Goal: Task Accomplishment & Management: Use online tool/utility

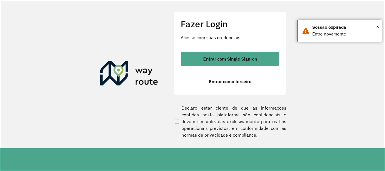
click at [197, 57] on button "Entrar com Single Sign-on" at bounding box center [230, 59] width 99 height 14
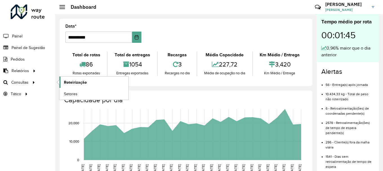
click at [74, 81] on span "Roteirização" at bounding box center [75, 83] width 23 height 6
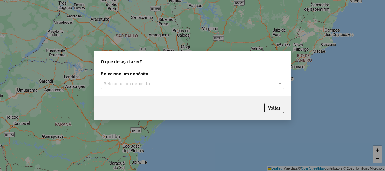
click at [135, 78] on div "Selecione um depósito" at bounding box center [192, 83] width 183 height 11
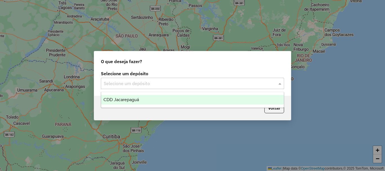
click at [130, 102] on div "CDD Jacarepaguá" at bounding box center [192, 100] width 183 height 10
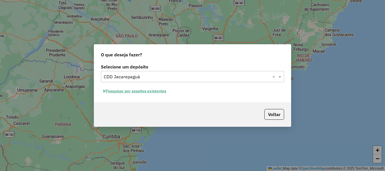
click at [127, 89] on button "Pesquisar por sessões existentes" at bounding box center [135, 91] width 68 height 9
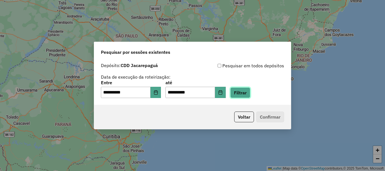
click at [250, 95] on button "Filtrar" at bounding box center [240, 92] width 20 height 11
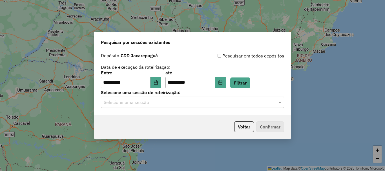
click at [209, 106] on div "Selecione uma sessão" at bounding box center [192, 102] width 183 height 11
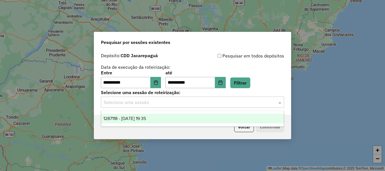
click at [204, 102] on input "text" at bounding box center [187, 102] width 166 height 7
click at [172, 115] on div "1287118 - 02/10/2025 19:35" at bounding box center [192, 119] width 183 height 10
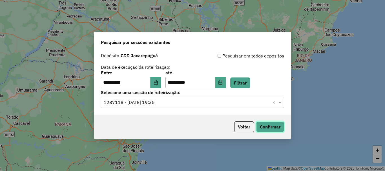
click at [279, 128] on button "Confirmar" at bounding box center [270, 127] width 28 height 11
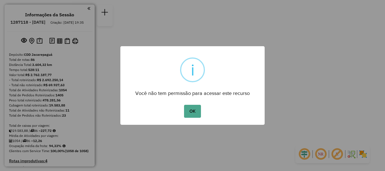
click at [181, 111] on div "OK No Cancel" at bounding box center [192, 111] width 144 height 16
click at [191, 112] on button "OK" at bounding box center [192, 111] width 17 height 13
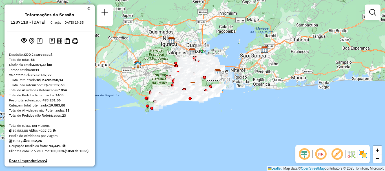
scroll to position [681, 0]
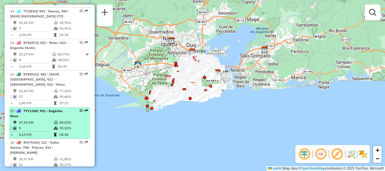
click at [65, 109] on div "17 - TTV1J86 | 921 - Engenho Novo" at bounding box center [40, 114] width 60 height 10
select select "**********"
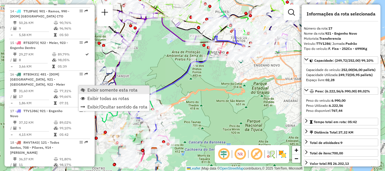
click at [91, 89] on span "Exibir somente esta rota" at bounding box center [112, 90] width 50 height 5
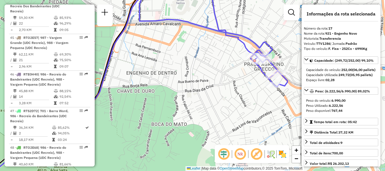
scroll to position [613, 0]
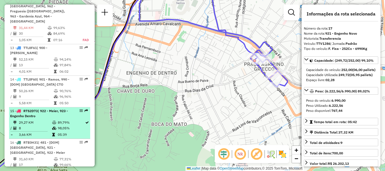
click at [39, 125] on td "8" at bounding box center [35, 128] width 33 height 6
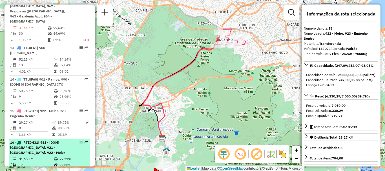
click at [72, 140] on div "16 - RTE0H31 | 481 - [DOM] Vila Isabel CTO, 921 - Engenho Novo, 922 - Meier" at bounding box center [49, 147] width 79 height 15
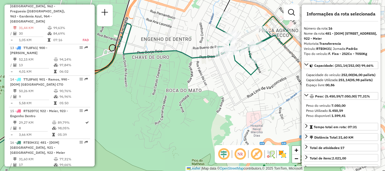
scroll to position [2478, 0]
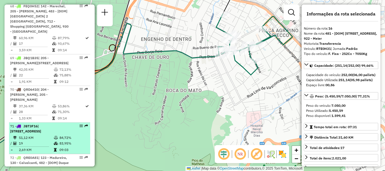
click at [40, 123] on li "71 - JBT3F16 | 203 - Madureira, 212 - Vila Valqueire, 213 - Campinho 51,12 KM 8…" at bounding box center [49, 139] width 81 height 32
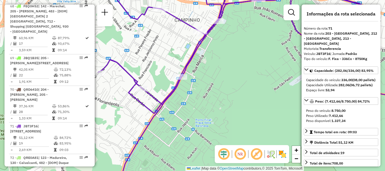
drag, startPoint x: 180, startPoint y: 69, endPoint x: 215, endPoint y: 60, distance: 36.1
click at [214, 61] on div "Janela de atendimento Grade de atendimento Capacidade Transportadoras Veículos …" at bounding box center [192, 85] width 385 height 171
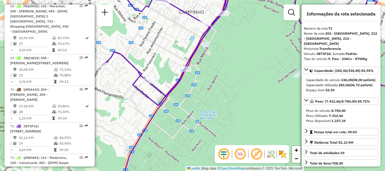
drag, startPoint x: 215, startPoint y: 60, endPoint x: 219, endPoint y: 58, distance: 4.7
click at [218, 58] on div "Janela de atendimento Grade de atendimento Capacidade Transportadoras Veículos …" at bounding box center [192, 85] width 385 height 171
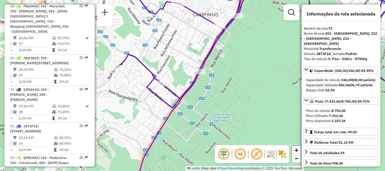
drag, startPoint x: 235, startPoint y: 60, endPoint x: 250, endPoint y: 70, distance: 17.8
click at [247, 66] on div "Janela de atendimento Grade de atendimento Capacidade Transportadoras Veículos …" at bounding box center [192, 85] width 385 height 171
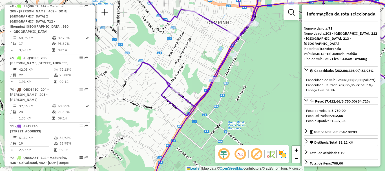
drag, startPoint x: 254, startPoint y: 73, endPoint x: 265, endPoint y: 86, distance: 17.4
click at [262, 79] on div "Janela de atendimento Grade de atendimento Capacidade Transportadoras Veículos …" at bounding box center [192, 85] width 385 height 171
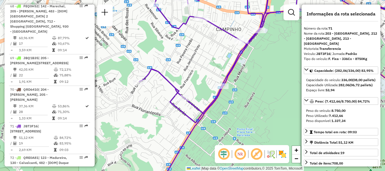
click at [277, 113] on div "Janela de atendimento Grade de atendimento Capacidade Transportadoras Veículos …" at bounding box center [192, 85] width 385 height 171
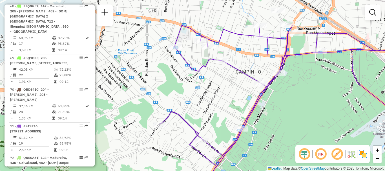
drag, startPoint x: 194, startPoint y: 78, endPoint x: 212, endPoint y: 113, distance: 39.8
click at [212, 113] on div "Janela de atendimento Grade de atendimento Capacidade Transportadoras Veículos …" at bounding box center [192, 85] width 385 height 171
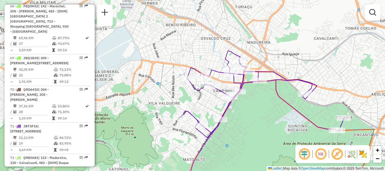
drag, startPoint x: 240, startPoint y: 112, endPoint x: 231, endPoint y: 111, distance: 8.9
click at [233, 111] on div "Janela de atendimento Grade de atendimento Capacidade Transportadoras Veículos …" at bounding box center [192, 85] width 385 height 171
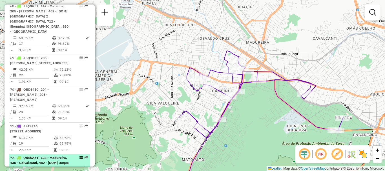
click at [40, 156] on span "| 123 - Madureira, 130 - Calvalcanti, 482 - [DOM] Duque de Caxias 1 PAV" at bounding box center [39, 163] width 59 height 14
select select "**********"
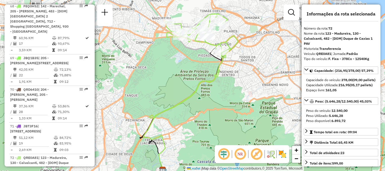
drag, startPoint x: 208, startPoint y: 38, endPoint x: 205, endPoint y: 46, distance: 9.2
click at [205, 46] on div "Janela de atendimento Grade de atendimento Capacidade Transportadoras Veículos …" at bounding box center [192, 85] width 385 height 171
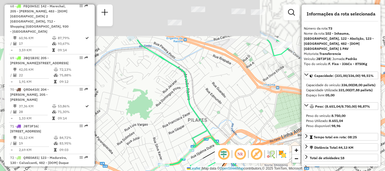
drag, startPoint x: 231, startPoint y: 25, endPoint x: 198, endPoint y: 117, distance: 97.9
click at [198, 117] on div "Janela de atendimento Grade de atendimento Capacidade Transportadoras Veículos …" at bounding box center [192, 85] width 385 height 171
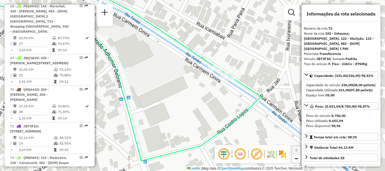
drag, startPoint x: 273, startPoint y: 75, endPoint x: 252, endPoint y: 71, distance: 21.2
click at [252, 71] on div "Janela de atendimento Grade de atendimento Capacidade Transportadoras Veículos …" at bounding box center [192, 85] width 385 height 171
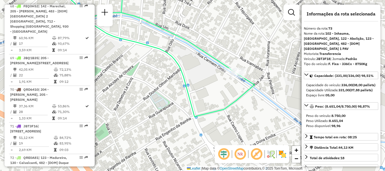
click at [247, 108] on div "Janela de atendimento Grade de atendimento Capacidade Transportadoras Veículos …" at bounding box center [192, 85] width 385 height 171
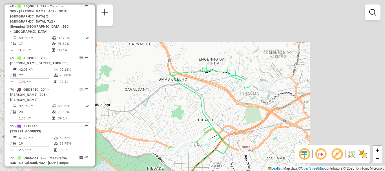
click at [242, 105] on div "Janela de atendimento Grade de atendimento Capacidade Transportadoras Veículos …" at bounding box center [192, 85] width 385 height 171
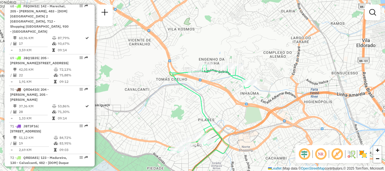
click at [242, 105] on div "Janela de atendimento Grade de atendimento Capacidade Transportadoras Veículos …" at bounding box center [192, 85] width 385 height 171
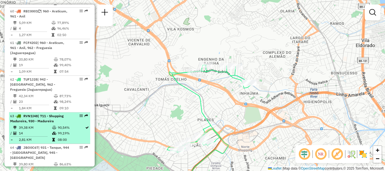
click at [55, 114] on div "63 - RVN1I48 | 711 - Shopping Madureira, 930 - Madureira" at bounding box center [40, 119] width 60 height 10
select select "**********"
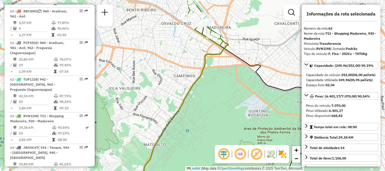
scroll to position [2410, 0]
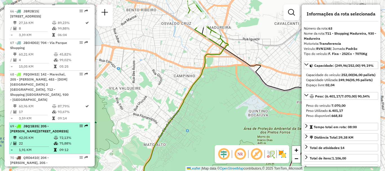
click at [56, 124] on span "| 205 - Bento Ribeiro, 211 - Jardim Salucap, 212 - Vila Valqueire" at bounding box center [39, 128] width 58 height 9
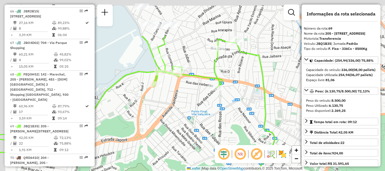
drag, startPoint x: 208, startPoint y: 19, endPoint x: 231, endPoint y: 72, distance: 58.5
click at [231, 72] on div "Janela de atendimento Grade de atendimento Capacidade Transportadoras Veículos …" at bounding box center [192, 85] width 385 height 171
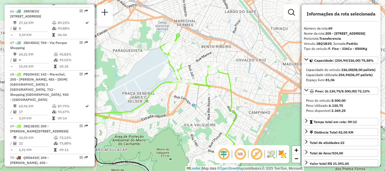
drag, startPoint x: 185, startPoint y: 112, endPoint x: 228, endPoint y: 96, distance: 46.4
click at [228, 96] on div "Janela de atendimento Grade de atendimento Capacidade Transportadoras Veículos …" at bounding box center [192, 85] width 385 height 171
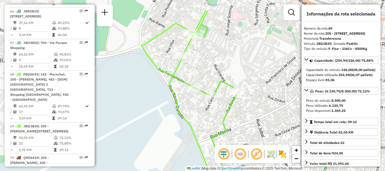
drag, startPoint x: 252, startPoint y: 35, endPoint x: 264, endPoint y: 60, distance: 28.1
click at [264, 60] on div "Janela de atendimento Grade de atendimento Capacidade Transportadoras Veículos …" at bounding box center [192, 85] width 385 height 171
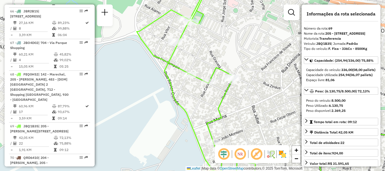
drag, startPoint x: 234, startPoint y: 115, endPoint x: 214, endPoint y: 104, distance: 22.5
click at [225, 111] on div "Janela de atendimento Grade de atendimento Capacidade Transportadoras Veículos …" at bounding box center [192, 85] width 385 height 171
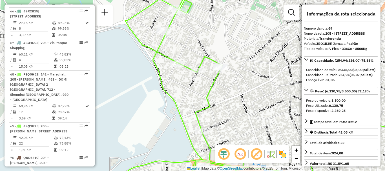
click at [198, 87] on div "Janela de atendimento Grade de atendimento Capacidade Transportadoras Veículos …" at bounding box center [192, 85] width 385 height 171
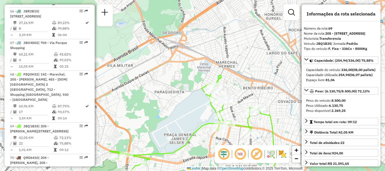
drag, startPoint x: 234, startPoint y: 112, endPoint x: 228, endPoint y: 111, distance: 6.9
click at [228, 111] on div "Janela de atendimento Grade de atendimento Capacidade Transportadoras Veículos …" at bounding box center [192, 85] width 385 height 171
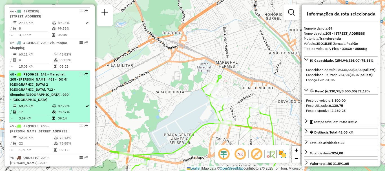
click at [52, 72] on div "68 - FEQ0H52 | 142 - Marechal, 205 - Bento Ribeiro, 483 - [DOM] Duque de Caxias…" at bounding box center [40, 87] width 60 height 30
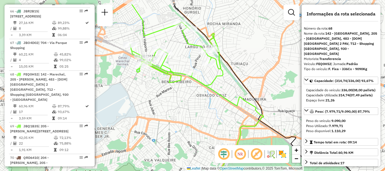
drag, startPoint x: 181, startPoint y: 55, endPoint x: 183, endPoint y: 70, distance: 14.6
click at [183, 70] on div "Janela de atendimento Grade de atendimento Capacidade Transportadoras Veículos …" at bounding box center [192, 85] width 385 height 171
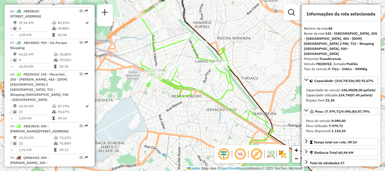
drag, startPoint x: 148, startPoint y: 59, endPoint x: 152, endPoint y: 64, distance: 5.6
click at [152, 64] on div "Rota 68 - Placa FEQ0H52 55065336 - JOSE CARLOS COELHO DOS SANTOS COELHO Janela …" at bounding box center [192, 85] width 385 height 171
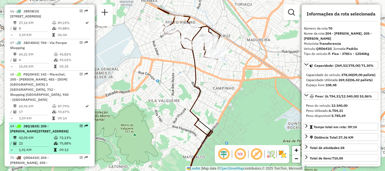
click at [40, 135] on td "42,05 KM" at bounding box center [36, 138] width 35 height 6
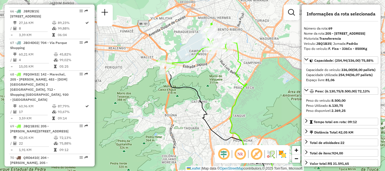
drag, startPoint x: 204, startPoint y: 34, endPoint x: 226, endPoint y: 58, distance: 32.1
click at [226, 58] on div "Janela de atendimento Grade de atendimento Capacidade Transportadoras Veículos …" at bounding box center [192, 85] width 385 height 171
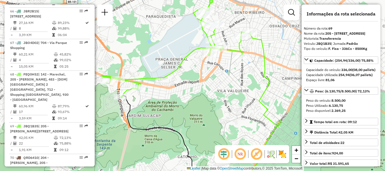
drag, startPoint x: 220, startPoint y: 67, endPoint x: 235, endPoint y: 70, distance: 15.9
click at [227, 69] on div "Janela de atendimento Grade de atendimento Capacidade Transportadoras Veículos …" at bounding box center [192, 85] width 385 height 171
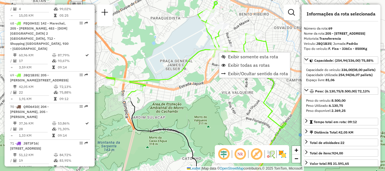
scroll to position [2487, 0]
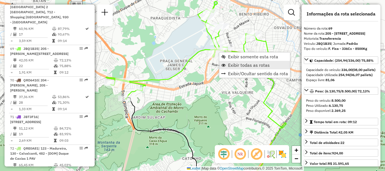
click at [236, 64] on span "Exibir todas as rotas" at bounding box center [249, 65] width 42 height 5
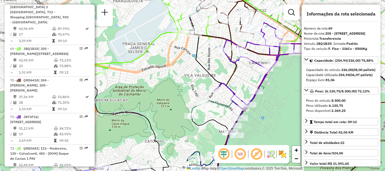
drag, startPoint x: 271, startPoint y: 77, endPoint x: 212, endPoint y: 52, distance: 63.9
click at [215, 52] on icon at bounding box center [297, 66] width 165 height 87
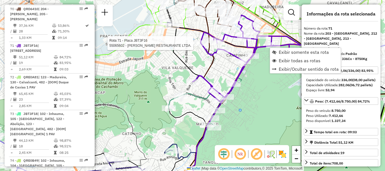
scroll to position [2555, 0]
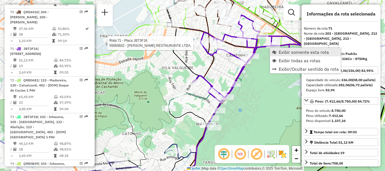
click at [280, 52] on span "Exibir somente esta rota" at bounding box center [304, 52] width 50 height 5
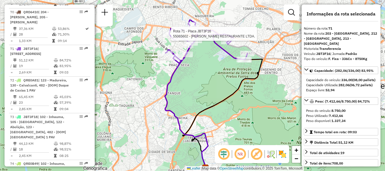
drag, startPoint x: 215, startPoint y: 47, endPoint x: 241, endPoint y: 59, distance: 28.1
click at [236, 58] on icon at bounding box center [207, 41] width 82 height 43
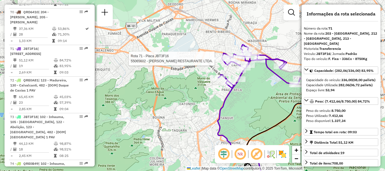
drag, startPoint x: 253, startPoint y: 72, endPoint x: 279, endPoint y: 79, distance: 26.3
click at [274, 79] on div "Rota 71 - Placa JBT3F16 55065602 - BIANCA VALADARES RESTAURANTE LTDA. Janela de…" at bounding box center [192, 85] width 385 height 171
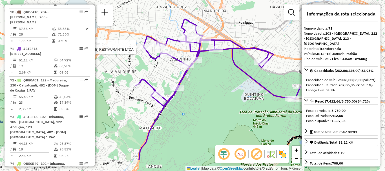
drag, startPoint x: 270, startPoint y: 89, endPoint x: 209, endPoint y: 61, distance: 66.4
click at [209, 61] on div "Rota 71 - Placa JBT3F16 55065602 - BIANCA VALADARES RESTAURANTE LTDA. Janela de…" at bounding box center [192, 85] width 385 height 171
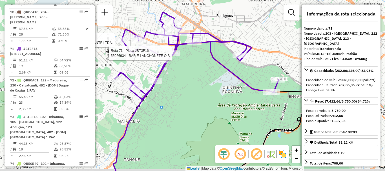
drag, startPoint x: 260, startPoint y: 97, endPoint x: 238, endPoint y: 90, distance: 22.7
click at [238, 90] on div "Rota 71 - Placa JBT3F16 55065602 - BIANCA VALADARES RESTAURANTE LTDA. Rota 71 -…" at bounding box center [192, 85] width 385 height 171
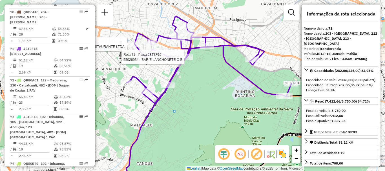
drag, startPoint x: 210, startPoint y: 63, endPoint x: 211, endPoint y: 58, distance: 4.8
click at [223, 67] on div "Rota 71 - Placa JBT3F16 55065602 - BIANCA VALADARES RESTAURANTE LTDA. Rota 71 -…" at bounding box center [192, 85] width 385 height 171
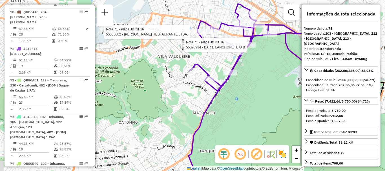
drag, startPoint x: 161, startPoint y: 81, endPoint x: 223, endPoint y: 68, distance: 63.3
click at [223, 68] on div "Rota 71 - Placa JBT3F16 55065602 - BIANCA VALADARES RESTAURANTE LTDA. Rota 71 -…" at bounding box center [192, 85] width 385 height 171
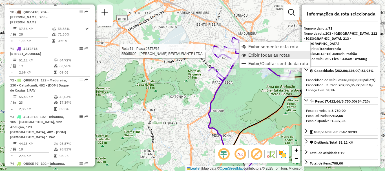
click at [251, 57] on span "Exibir todas as rotas" at bounding box center [269, 55] width 42 height 5
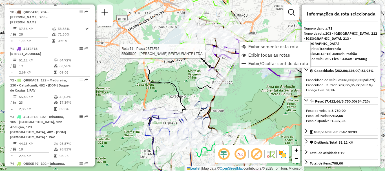
click at [250, 55] on div at bounding box center [249, 53] width 14 height 6
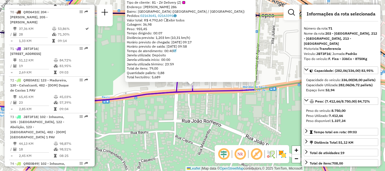
click at [254, 80] on div "55050474 - CANTINHO SRL LTDA Tipo de cliente: 81 - Zé Delivery (Z) Endereço: Er…" at bounding box center [190, 38] width 131 height 88
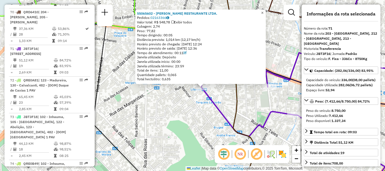
click at [264, 11] on span "×" at bounding box center [262, 12] width 3 height 5
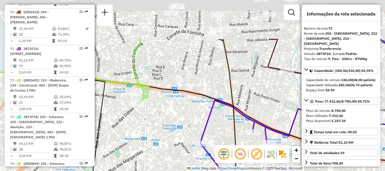
drag, startPoint x: 259, startPoint y: 31, endPoint x: 256, endPoint y: 92, distance: 60.9
click at [257, 91] on div "Janela de atendimento Grade de atendimento Capacidade Transportadoras Veículos …" at bounding box center [192, 85] width 385 height 171
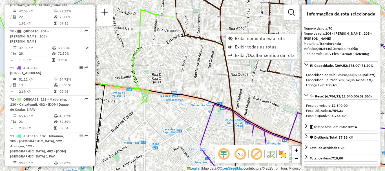
scroll to position [2524, 0]
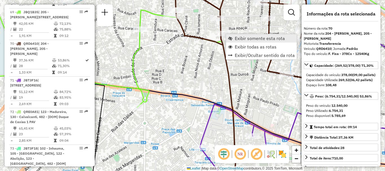
click at [236, 39] on span "Exibir somente esta rota" at bounding box center [260, 38] width 50 height 5
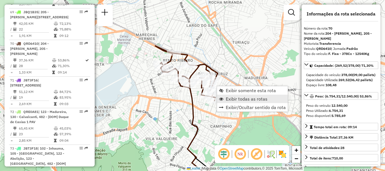
click at [245, 100] on span "Exibir todas as rotas" at bounding box center [247, 99] width 42 height 5
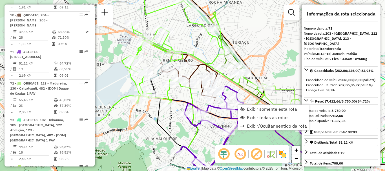
scroll to position [2555, 0]
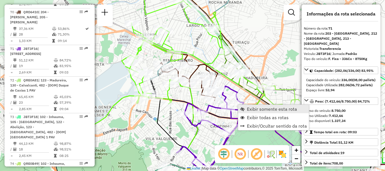
click at [249, 109] on span "Exibir somente esta rota" at bounding box center [272, 109] width 50 height 5
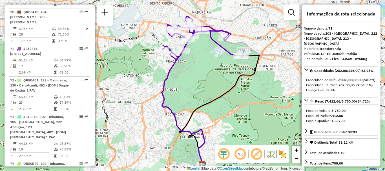
drag, startPoint x: 208, startPoint y: 54, endPoint x: 226, endPoint y: 60, distance: 19.5
click at [226, 60] on div "Janela de atendimento Grade de atendimento Capacidade Transportadoras Veículos …" at bounding box center [192, 85] width 385 height 171
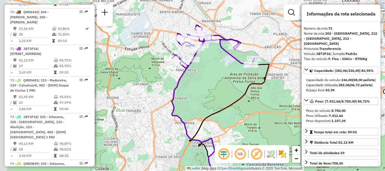
drag, startPoint x: 237, startPoint y: 70, endPoint x: 242, endPoint y: 74, distance: 6.7
click at [242, 74] on div "Janela de atendimento Grade de atendimento Capacidade Transportadoras Veículos …" at bounding box center [192, 85] width 385 height 171
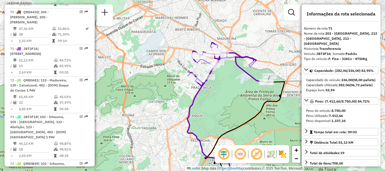
drag, startPoint x: 235, startPoint y: 70, endPoint x: 245, endPoint y: 84, distance: 17.5
click at [245, 84] on div "Janela de atendimento Grade de atendimento Capacidade Transportadoras Veículos …" at bounding box center [192, 85] width 385 height 171
